Goal: Information Seeking & Learning: Learn about a topic

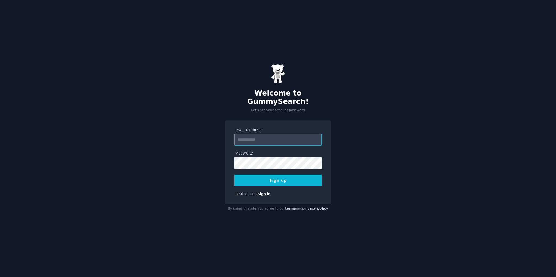
click at [267, 139] on input "Email Address" at bounding box center [277, 139] width 87 height 12
type input "**********"
click at [286, 175] on button "Sign up" at bounding box center [277, 179] width 87 height 11
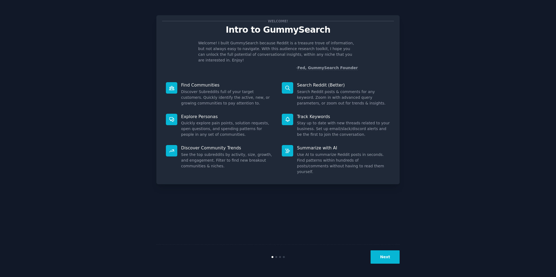
click at [387, 256] on button "Next" at bounding box center [385, 256] width 29 height 13
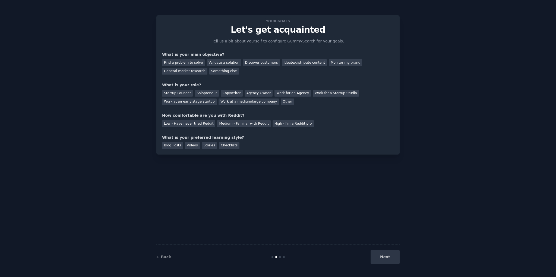
click at [387, 256] on div "Next" at bounding box center [359, 256] width 81 height 13
click at [194, 64] on div "Find a problem to solve" at bounding box center [183, 62] width 43 height 7
click at [255, 62] on div "Discover customers" at bounding box center [261, 62] width 37 height 7
click at [208, 68] on div "General market research" at bounding box center [184, 71] width 45 height 7
click at [249, 93] on div "Agency Owner" at bounding box center [259, 93] width 28 height 7
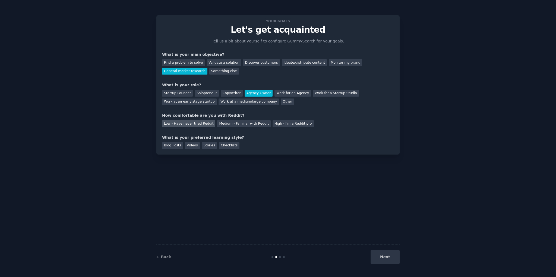
click at [194, 122] on div "Low - Have never tried Reddit" at bounding box center [188, 123] width 53 height 7
click at [194, 147] on div "Videos" at bounding box center [192, 145] width 15 height 7
click at [390, 260] on button "Next" at bounding box center [385, 256] width 29 height 13
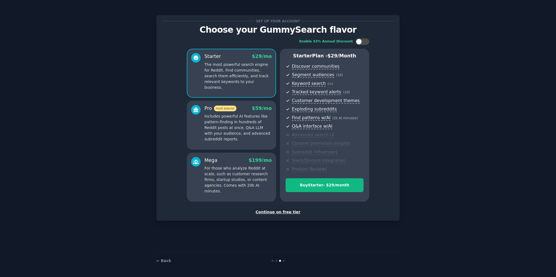
click at [292, 212] on div "Continue on free tier" at bounding box center [278, 212] width 232 height 6
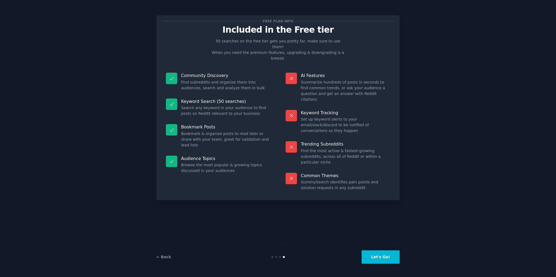
click at [386, 255] on button "Let's Go!" at bounding box center [381, 256] width 38 height 13
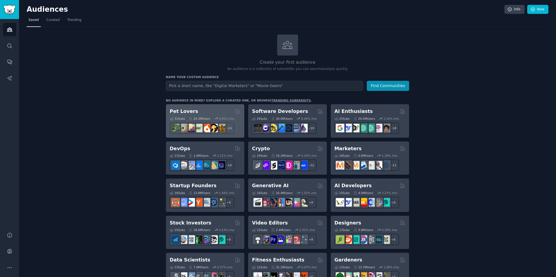
click at [182, 111] on h2 "Pet Lovers" at bounding box center [184, 111] width 29 height 7
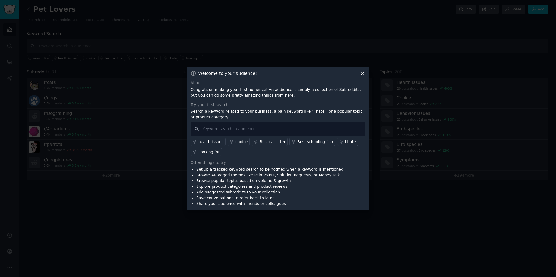
click at [363, 73] on icon at bounding box center [362, 73] width 3 height 3
click at [360, 77] on div "Welcome to your audience! About Congrats on making your first audience! An audi…" at bounding box center [278, 138] width 183 height 143
click at [361, 76] on div "Welcome to your audience! About Congrats on making your first audience! An audi…" at bounding box center [278, 138] width 183 height 143
click at [361, 74] on icon at bounding box center [363, 73] width 6 height 6
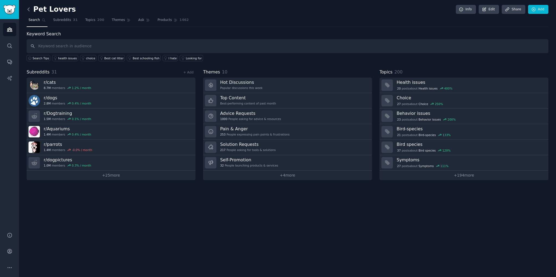
click at [29, 8] on icon at bounding box center [29, 10] width 6 height 6
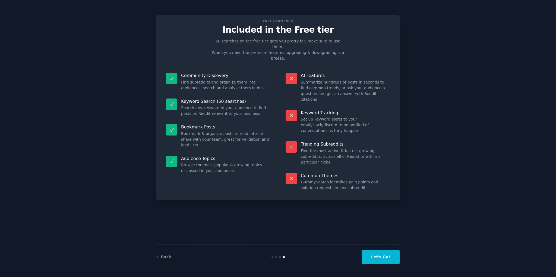
click at [374, 259] on button "Let's Go!" at bounding box center [381, 256] width 38 height 13
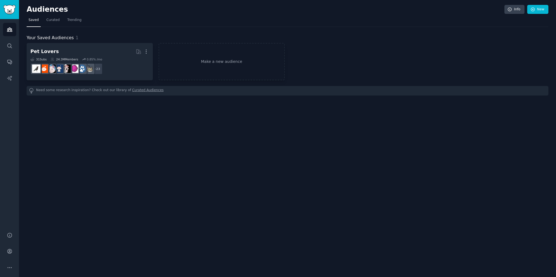
click at [48, 13] on h2 "Audiences" at bounding box center [266, 9] width 478 height 9
click at [50, 19] on span "Curated" at bounding box center [52, 20] width 13 height 5
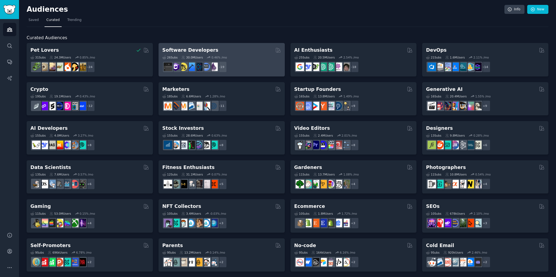
click at [199, 49] on h2 "Software Developers" at bounding box center [190, 50] width 56 height 7
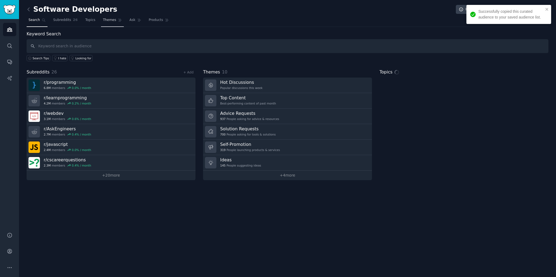
click at [109, 21] on span "Themes" at bounding box center [109, 20] width 13 height 5
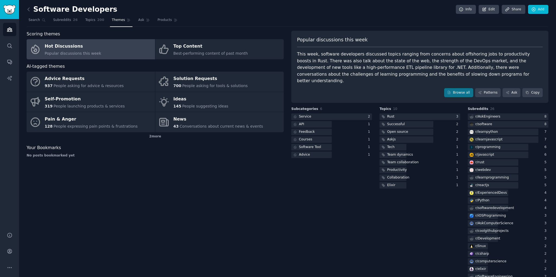
click at [62, 47] on div "Hot Discussions" at bounding box center [73, 46] width 57 height 9
click at [26, 9] on div "Software Developers Info Edit Share Add Search Subreddits 26 Topics 200 Themes …" at bounding box center [287, 159] width 537 height 319
click at [28, 10] on icon at bounding box center [29, 10] width 6 height 6
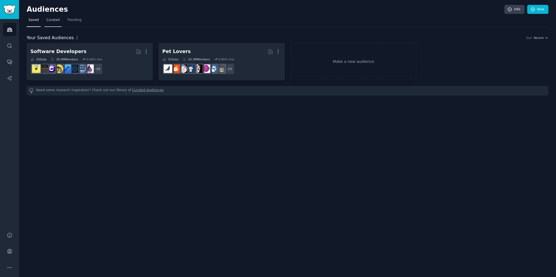
click at [49, 20] on span "Curated" at bounding box center [52, 20] width 13 height 5
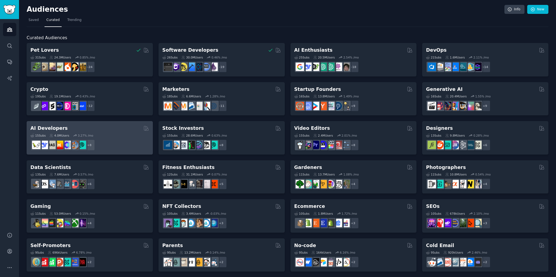
click at [52, 128] on h2 "AI Developers" at bounding box center [48, 128] width 37 height 7
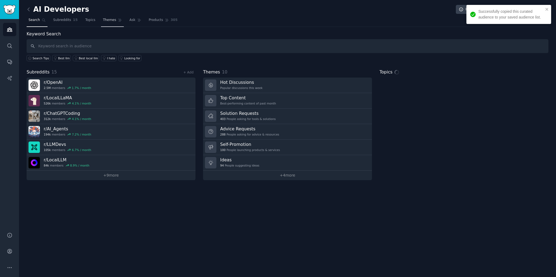
click at [103, 20] on span "Themes" at bounding box center [109, 20] width 13 height 5
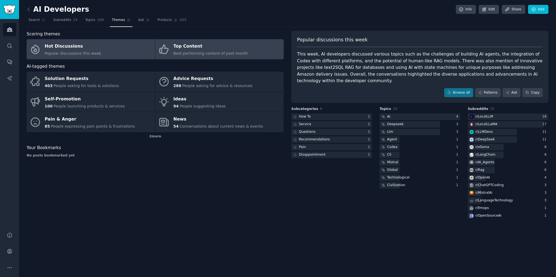
click at [194, 45] on div "Top Content" at bounding box center [211, 46] width 74 height 9
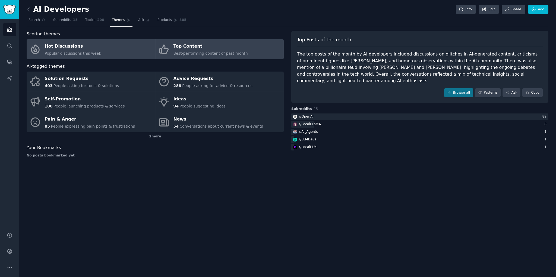
click at [72, 50] on div "Hot Discussions" at bounding box center [73, 46] width 57 height 9
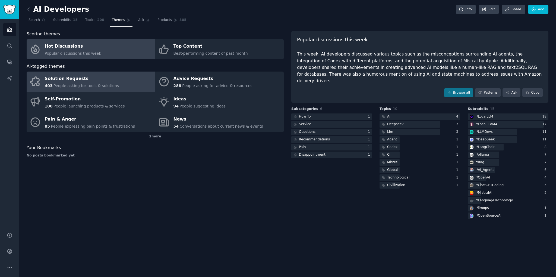
click at [79, 79] on div "Solution Requests" at bounding box center [82, 78] width 74 height 9
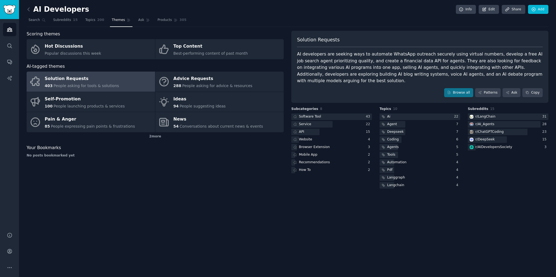
click at [29, 5] on link at bounding box center [30, 9] width 7 height 9
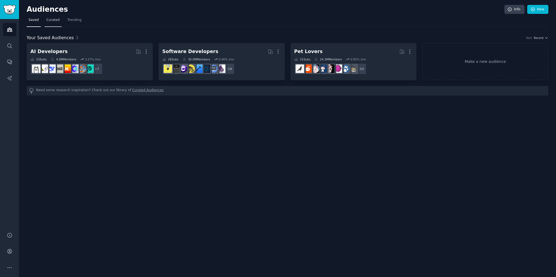
click at [50, 19] on span "Curated" at bounding box center [52, 20] width 13 height 5
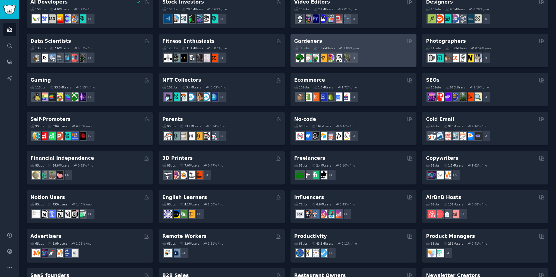
scroll to position [136, 0]
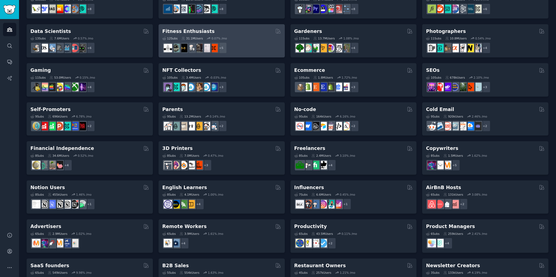
click at [192, 32] on h2 "Fitness Enthusiasts" at bounding box center [188, 31] width 52 height 7
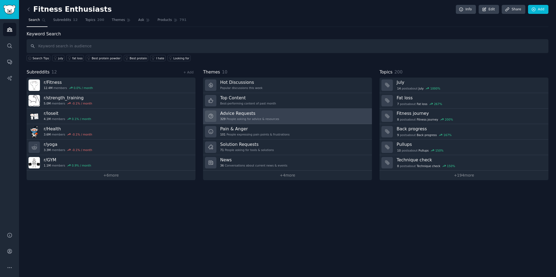
click at [233, 110] on h3 "Advice Requests" at bounding box center [249, 113] width 59 height 6
